Goal: Information Seeking & Learning: Find specific fact

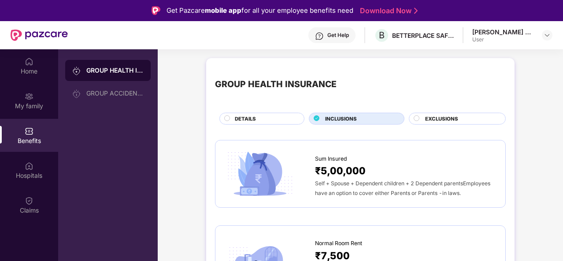
scroll to position [49, 0]
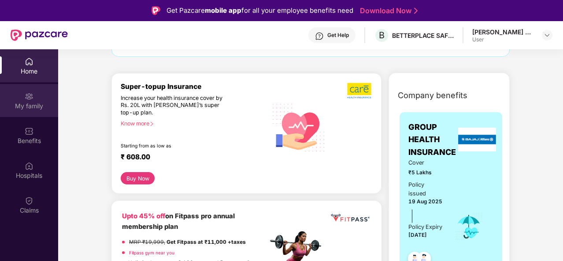
scroll to position [44, 0]
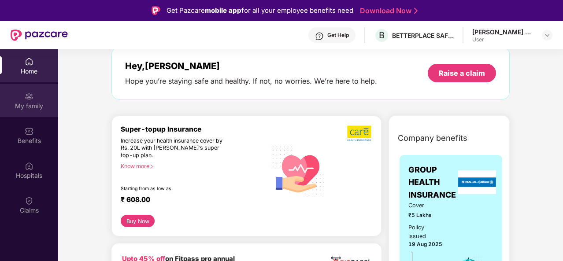
click at [21, 94] on div "My family" at bounding box center [29, 100] width 58 height 33
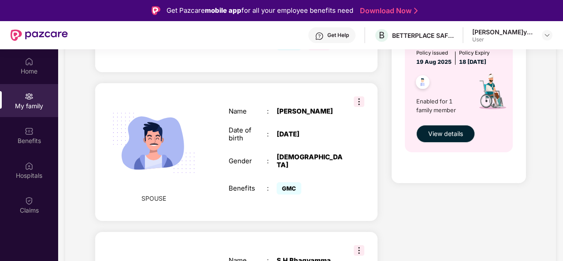
scroll to position [165, 0]
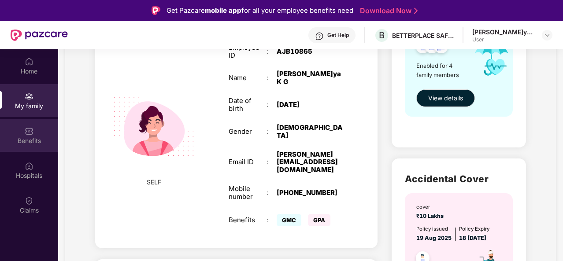
click at [29, 148] on div "Benefits" at bounding box center [29, 135] width 58 height 33
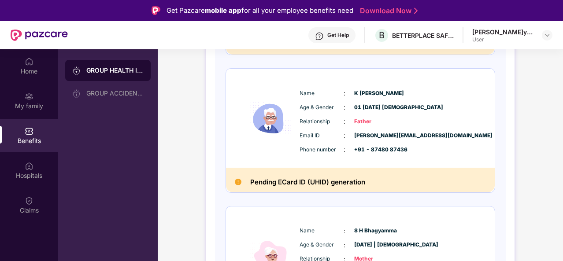
scroll to position [441, 0]
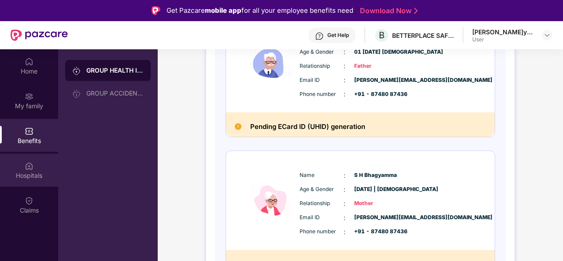
click at [32, 172] on div "Hospitals" at bounding box center [29, 175] width 58 height 9
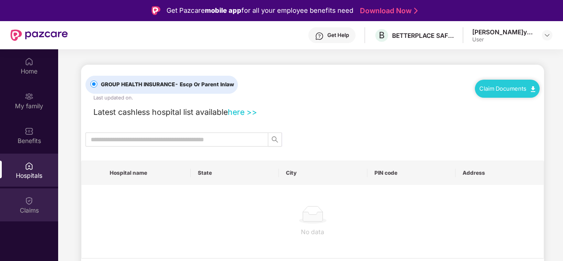
click at [27, 205] on div "Claims" at bounding box center [29, 205] width 58 height 33
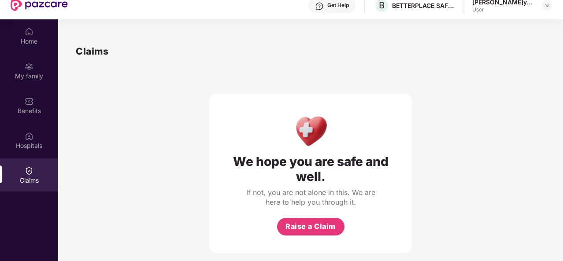
scroll to position [49, 0]
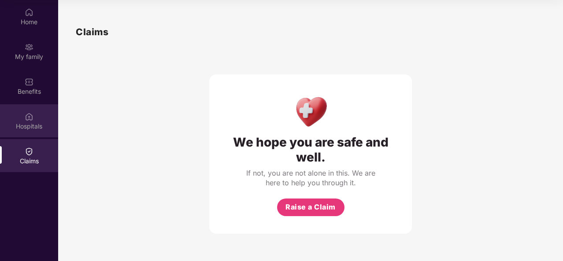
click at [27, 126] on div "Hospitals" at bounding box center [29, 126] width 58 height 9
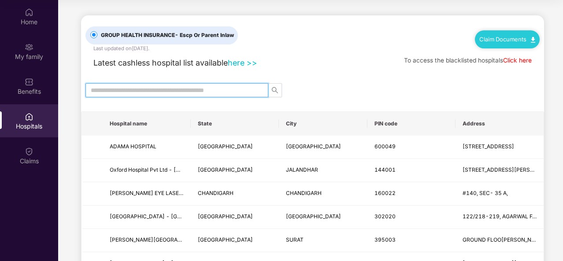
click at [153, 93] on input "text" at bounding box center [173, 90] width 165 height 10
click at [174, 92] on input "text" at bounding box center [173, 90] width 165 height 10
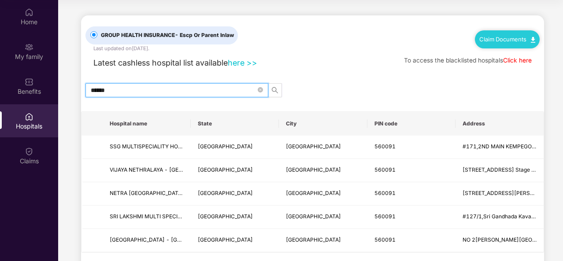
type input "******"
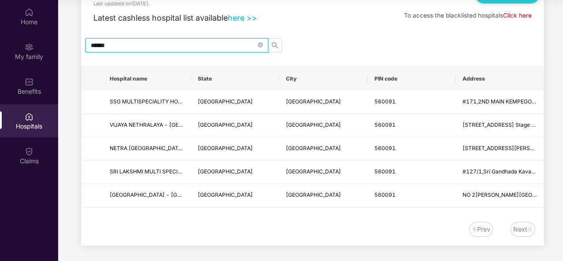
scroll to position [0, 0]
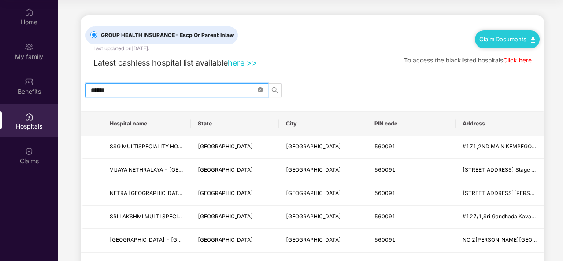
click at [258, 87] on icon "close-circle" at bounding box center [260, 89] width 5 height 5
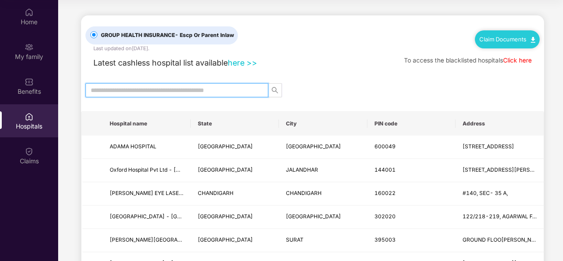
click at [243, 63] on link "here >>" at bounding box center [243, 62] width 30 height 9
